Goal: Information Seeking & Learning: Learn about a topic

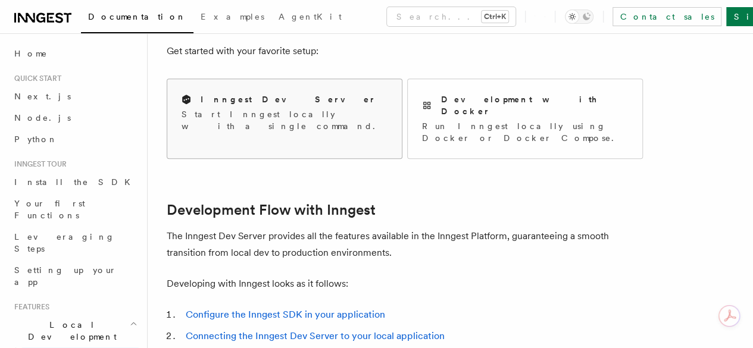
scroll to position [536, 0]
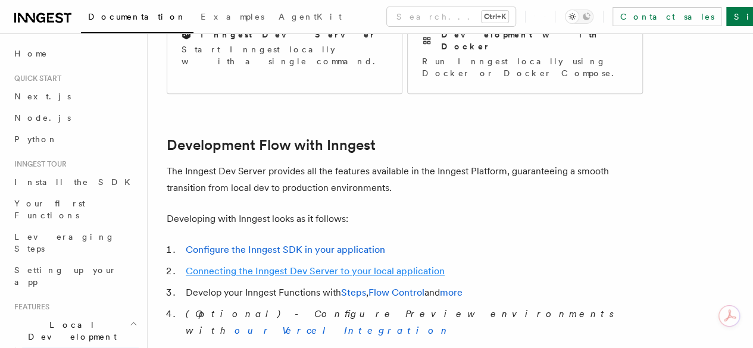
click at [356, 265] on link "Connecting the Inngest Dev Server to your local application" at bounding box center [315, 270] width 259 height 11
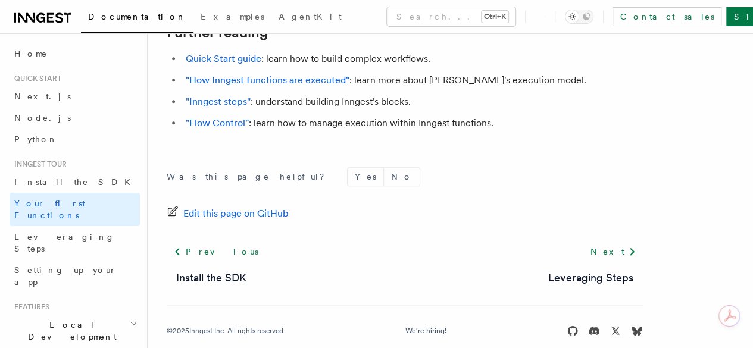
scroll to position [2644, 0]
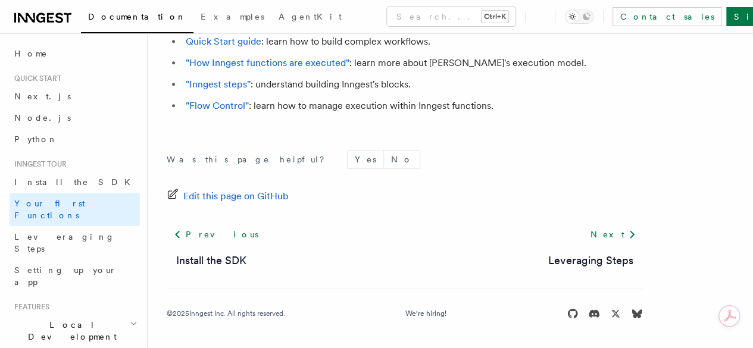
click at [109, 314] on h2 "Local Development" at bounding box center [75, 330] width 130 height 33
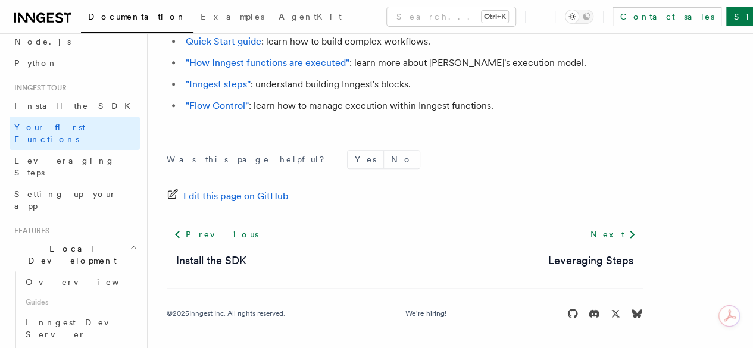
scroll to position [119, 0]
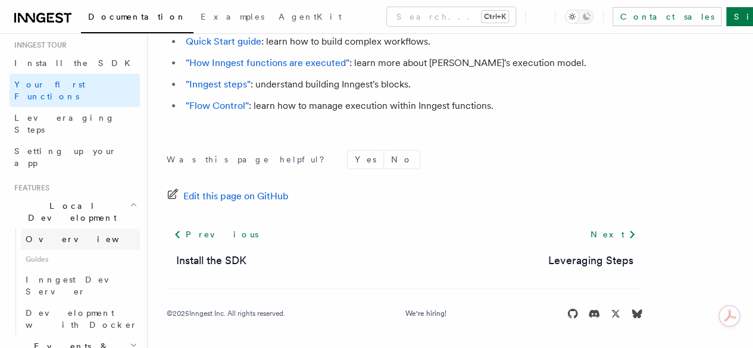
click at [46, 234] on span "Overview" at bounding box center [87, 239] width 123 height 10
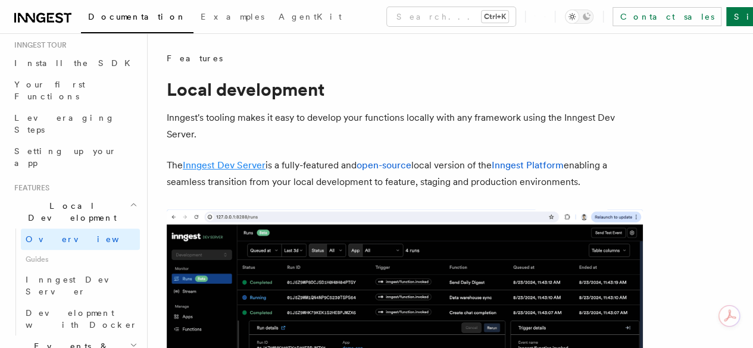
click at [219, 162] on link "Inngest Dev Server" at bounding box center [224, 164] width 83 height 11
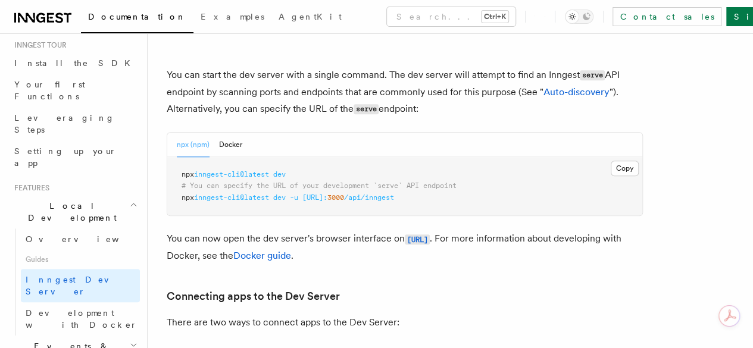
scroll to position [476, 0]
